Goal: Register for event/course

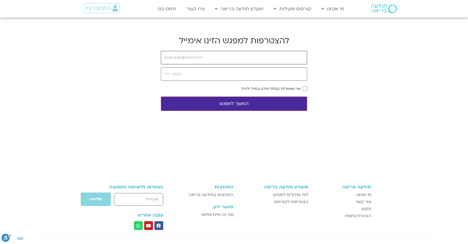
click at [214, 58] on input "email" at bounding box center [234, 57] width 146 height 13
click at [194, 60] on input "email" at bounding box center [234, 57] width 146 height 13
click at [194, 59] on input "email" at bounding box center [234, 57] width 146 height 13
click at [194, 56] on input "email" at bounding box center [234, 57] width 146 height 13
type input "yonatanrf3@gmail.com"
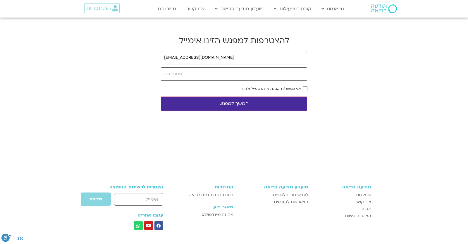
click at [191, 74] on input "tel" at bounding box center [234, 73] width 146 height 13
click at [190, 74] on input "tel" at bounding box center [234, 73] width 146 height 13
type input "0546099041"
click at [298, 102] on button "המשך למפגש" at bounding box center [234, 104] width 146 height 14
